Goal: Task Accomplishment & Management: Use online tool/utility

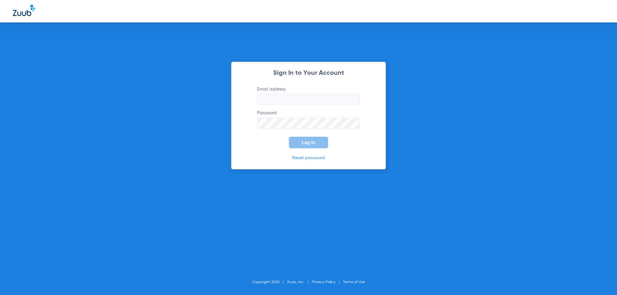
type input "[EMAIL_ADDRESS][DOMAIN_NAME]"
click at [294, 104] on input "[EMAIL_ADDRESS][DOMAIN_NAME]" at bounding box center [308, 99] width 103 height 11
click at [303, 141] on span "Log In" at bounding box center [308, 142] width 13 height 5
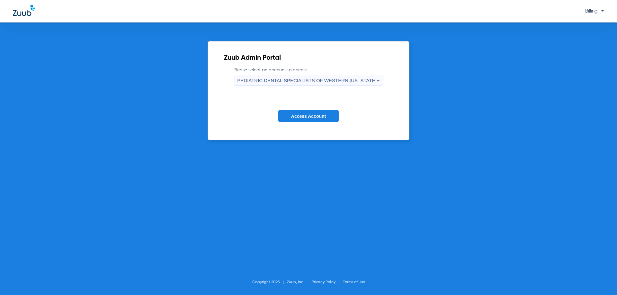
click at [277, 81] on span "PEDIATRIC DENTAL SPECIALISTS OF WESTERN COLORADO" at bounding box center [306, 80] width 139 height 5
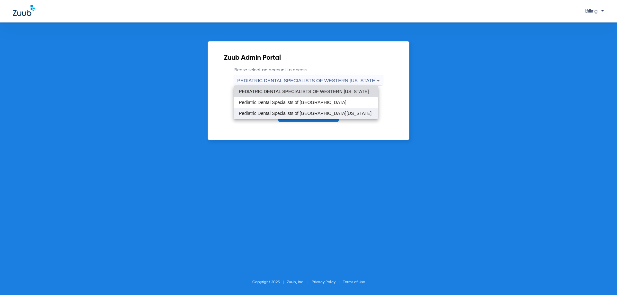
click at [283, 113] on span "Pediatric Dental Specialists of Western Colorado" at bounding box center [305, 113] width 133 height 4
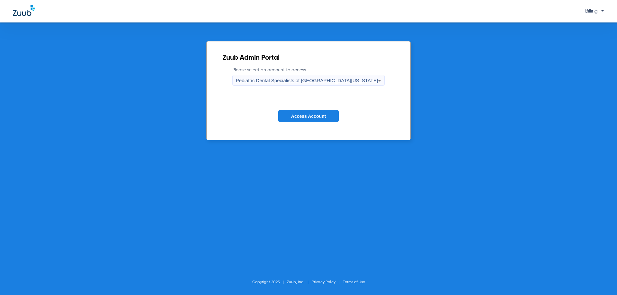
click at [283, 113] on button "Access Account" at bounding box center [308, 116] width 60 height 13
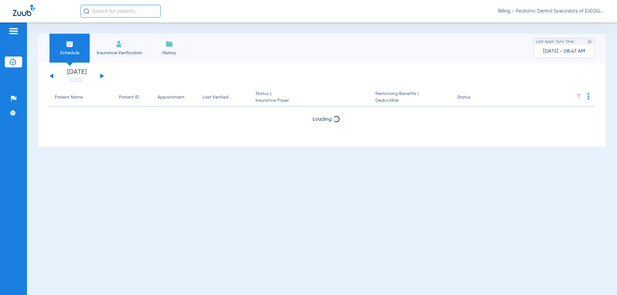
click at [77, 79] on link "[DATE]" at bounding box center [77, 80] width 39 height 6
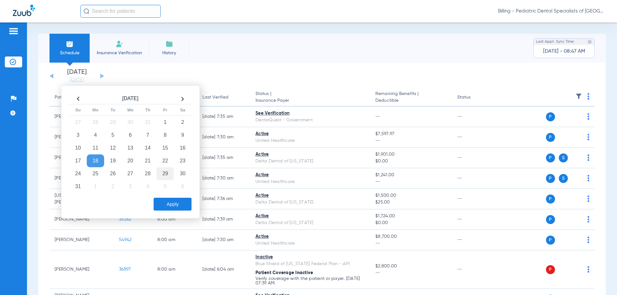
click at [165, 173] on td "29" at bounding box center [165, 173] width 17 height 13
click at [164, 209] on button "Apply" at bounding box center [173, 204] width 38 height 13
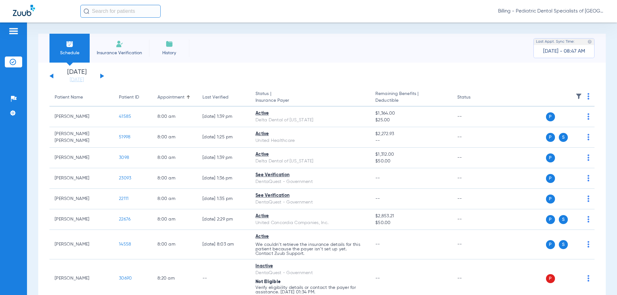
click at [585, 96] on th at bounding box center [545, 98] width 99 height 18
click at [582, 98] on th at bounding box center [545, 98] width 99 height 18
click at [587, 95] on img at bounding box center [588, 96] width 2 height 6
click at [546, 126] on button "Verify All" at bounding box center [559, 121] width 50 height 13
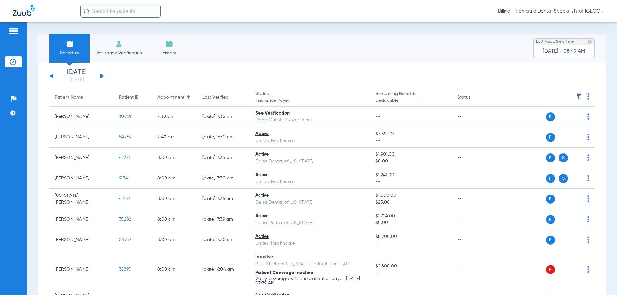
click at [536, 12] on span "Billing - Pediatric Dental Specialists of [GEOGRAPHIC_DATA][US_STATE]" at bounding box center [551, 11] width 106 height 6
click at [536, 12] on div at bounding box center [308, 147] width 617 height 295
click at [542, 11] on span "Billing - Pediatric Dental Specialists of [GEOGRAPHIC_DATA][US_STATE]" at bounding box center [551, 11] width 106 height 6
click at [565, 21] on span "Account Selection" at bounding box center [580, 23] width 36 height 4
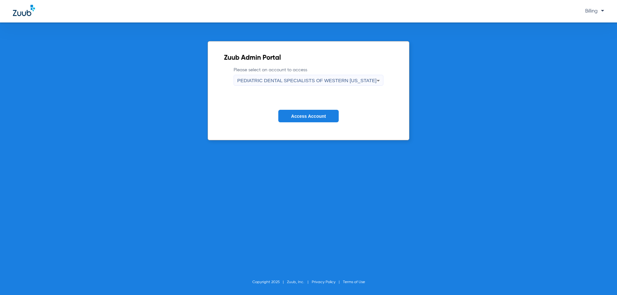
click at [331, 81] on span "PEDIATRIC DENTAL SPECIALISTS OF WESTERN [US_STATE]" at bounding box center [306, 80] width 139 height 5
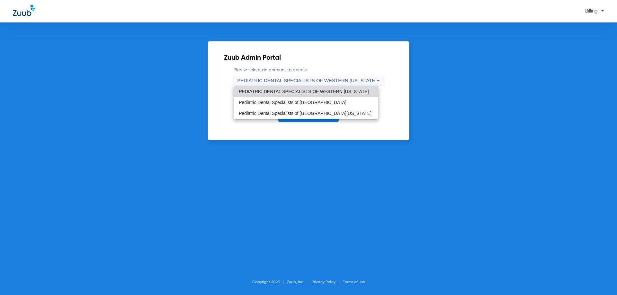
click at [331, 95] on mat-option "PEDIATRIC DENTAL SPECIALISTS OF WESTERN [US_STATE]" at bounding box center [306, 91] width 145 height 11
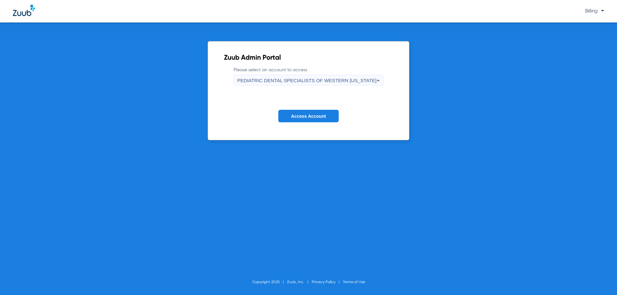
click at [314, 119] on button "Access Account" at bounding box center [308, 116] width 60 height 13
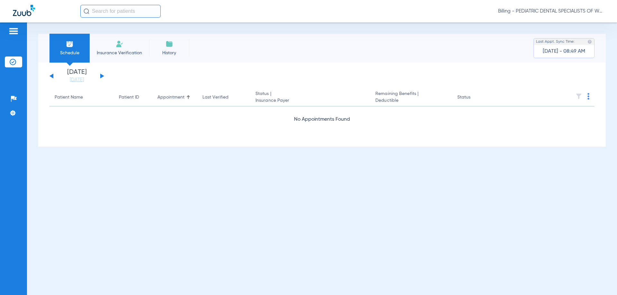
click at [189, 14] on div "Billing - PEDIATRIC DENTAL SPECIALISTS OF WESTERN [US_STATE]" at bounding box center [342, 11] width 524 height 13
click at [90, 80] on link "[DATE]" at bounding box center [77, 80] width 39 height 6
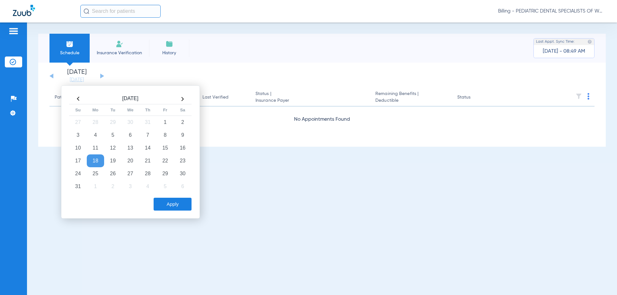
click at [182, 99] on th at bounding box center [182, 99] width 17 height 10
click at [112, 124] on td "2" at bounding box center [112, 122] width 17 height 13
click at [170, 205] on button "Apply" at bounding box center [173, 204] width 38 height 13
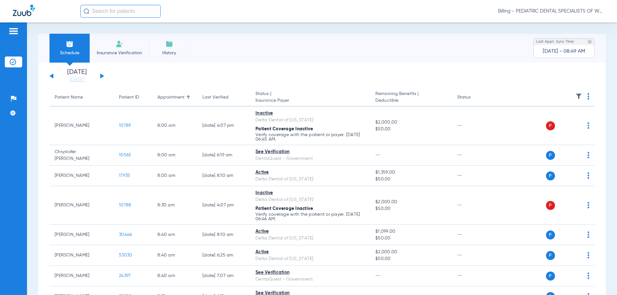
click at [587, 97] on img at bounding box center [588, 96] width 2 height 6
click at [552, 124] on span "Verify All" at bounding box center [559, 122] width 40 height 4
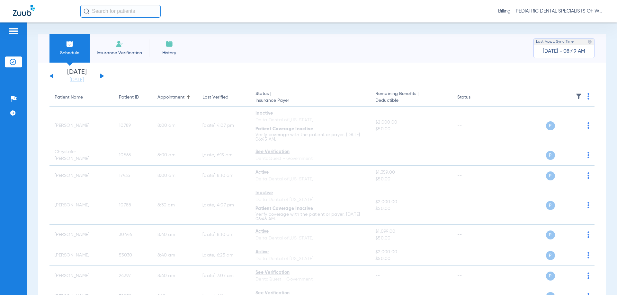
click at [184, 19] on div "Billing - PEDIATRIC DENTAL SPECIALISTS OF WESTERN [US_STATE]" at bounding box center [308, 11] width 617 height 22
